Goal: Navigation & Orientation: Find specific page/section

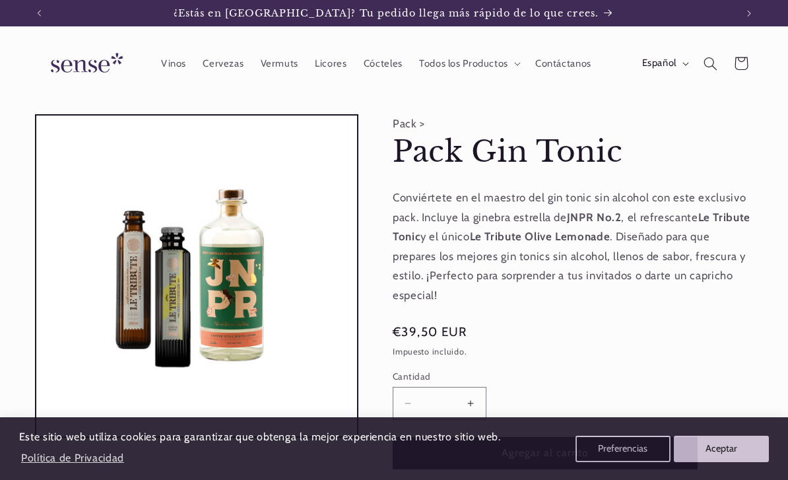
click at [734, 461] on button "Aceptar" at bounding box center [721, 449] width 95 height 26
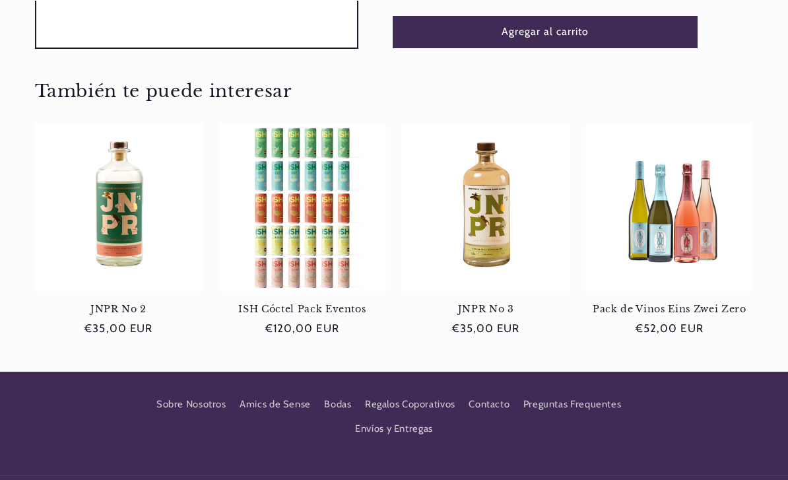
scroll to position [0, 697]
click at [199, 403] on link "Sobre Nosotros" at bounding box center [191, 406] width 70 height 20
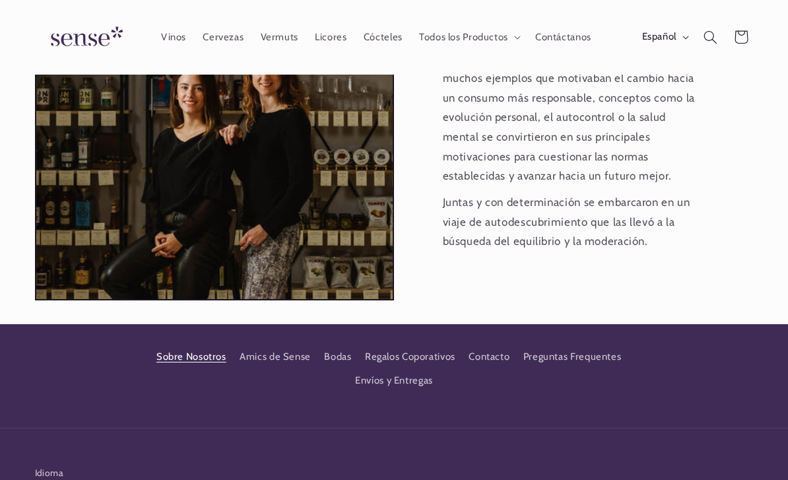
click at [484, 345] on link "Contacto" at bounding box center [489, 357] width 41 height 24
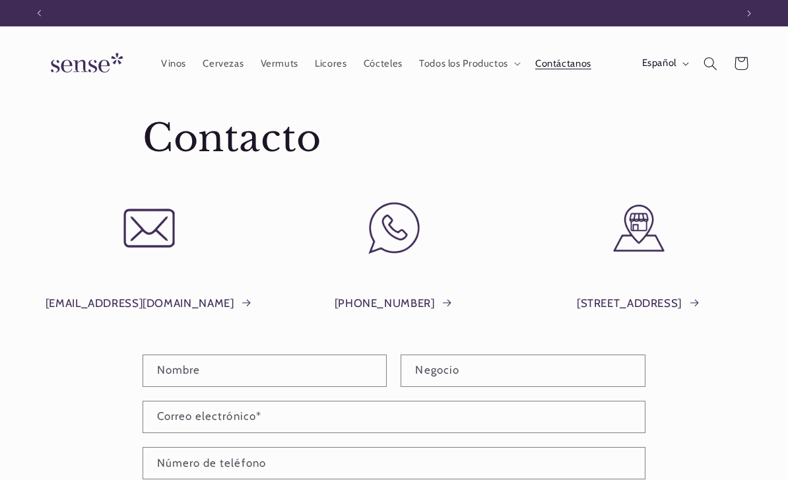
scroll to position [0, 697]
